Goal: Task Accomplishment & Management: Manage account settings

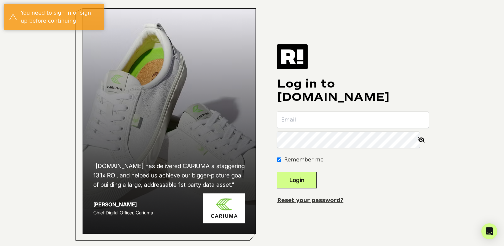
click at [329, 124] on input "email" at bounding box center [353, 120] width 152 height 16
type input "[EMAIL_ADDRESS][PERSON_NAME][DOMAIN_NAME]"
click at [277, 172] on button "Login" at bounding box center [297, 180] width 40 height 17
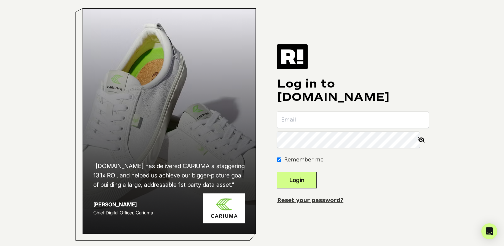
click at [318, 127] on input "email" at bounding box center [353, 120] width 152 height 16
type input "[EMAIL_ADDRESS][PERSON_NAME][DOMAIN_NAME]"
click at [314, 185] on button "Login" at bounding box center [297, 180] width 40 height 17
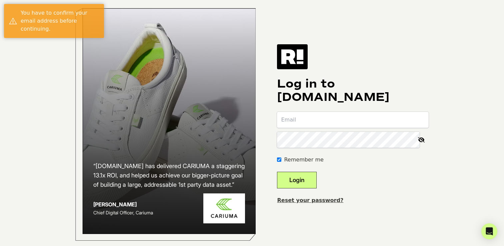
click at [361, 120] on input "email" at bounding box center [353, 120] width 152 height 16
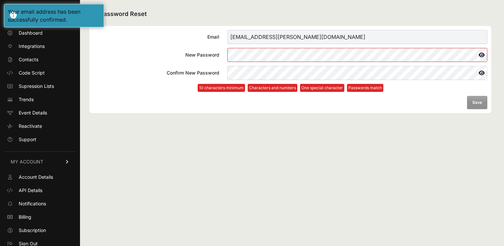
scroll to position [4, 0]
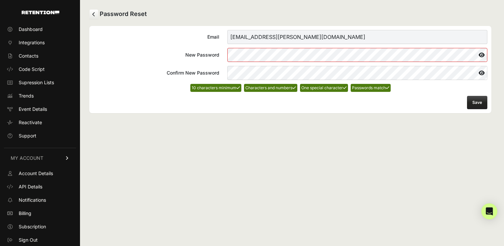
click at [474, 104] on button "Save" at bounding box center [477, 102] width 20 height 13
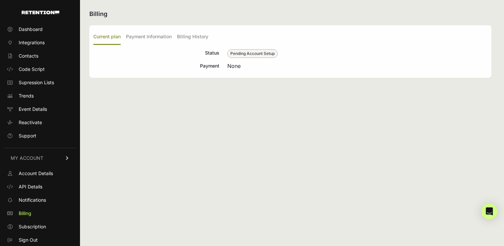
scroll to position [61, 0]
